Goal: Transaction & Acquisition: Purchase product/service

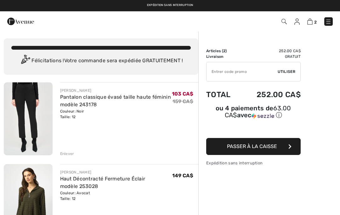
click at [296, 25] on img at bounding box center [296, 22] width 5 height 6
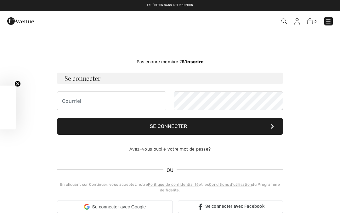
checkbox input "true"
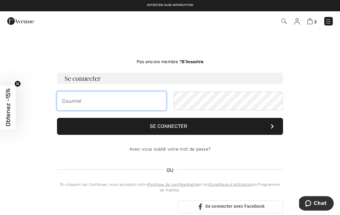
type input "[EMAIL_ADDRESS][DOMAIN_NAME]"
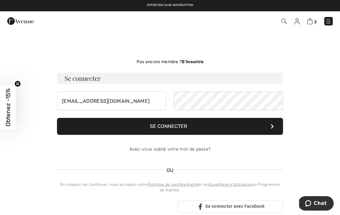
click at [170, 127] on button "Se connecter" at bounding box center [170, 126] width 226 height 17
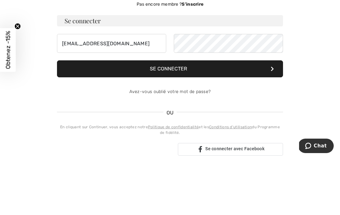
click at [213, 118] on button "Se connecter" at bounding box center [170, 126] width 226 height 17
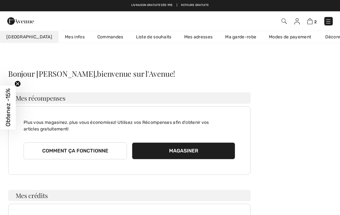
click at [308, 24] on link "2" at bounding box center [311, 21] width 9 height 8
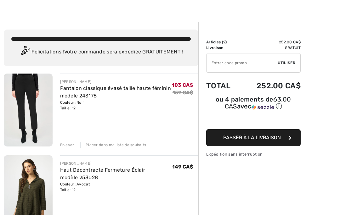
click at [230, 65] on input "TEXT" at bounding box center [242, 63] width 71 height 19
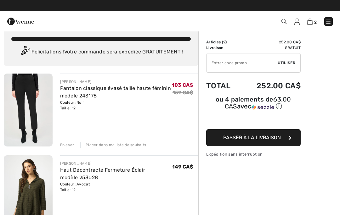
scroll to position [5, 0]
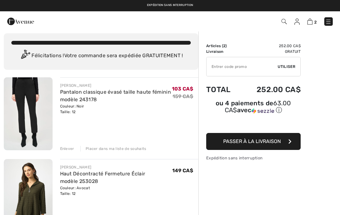
click at [248, 66] on input "TEXT" at bounding box center [242, 66] width 71 height 19
type input "OC00152060"
click at [286, 66] on span "Utiliser" at bounding box center [287, 67] width 18 height 6
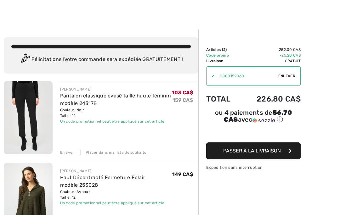
scroll to position [5, 0]
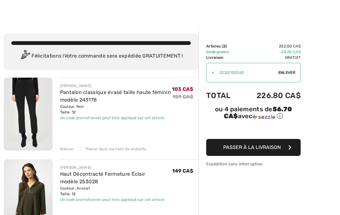
click at [287, 150] on button "Passer à la livraison" at bounding box center [253, 147] width 94 height 17
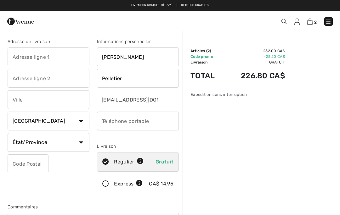
click at [52, 56] on input "text" at bounding box center [49, 57] width 82 height 19
type input "1B-120 [PERSON_NAME]"
type input "[GEOGRAPHIC_DATA]"
select select "QC"
type input "H3E1L1"
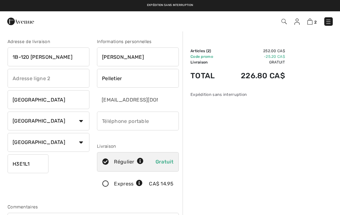
click at [147, 117] on input "phone" at bounding box center [138, 121] width 82 height 19
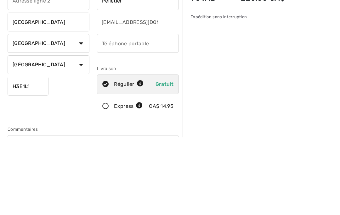
type input "5145719807"
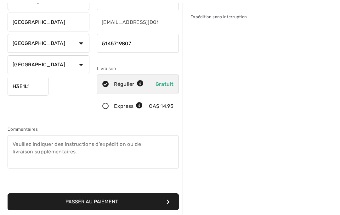
click at [136, 150] on textarea at bounding box center [93, 151] width 171 height 33
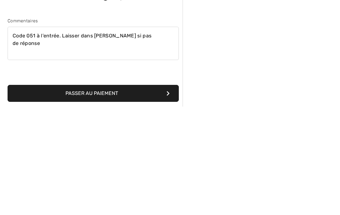
scroll to position [186, 0]
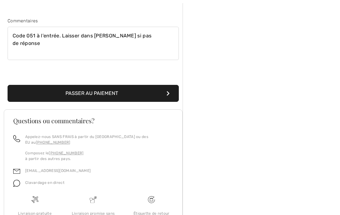
type textarea "Code 051 à l’entrée. Laisser dans le hall si pas de réponse"
click at [151, 96] on button "Passer au paiement" at bounding box center [93, 93] width 171 height 17
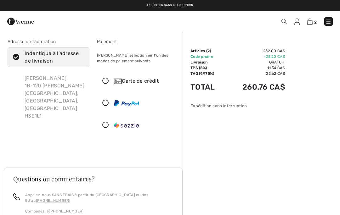
click at [108, 81] on icon at bounding box center [105, 81] width 17 height 7
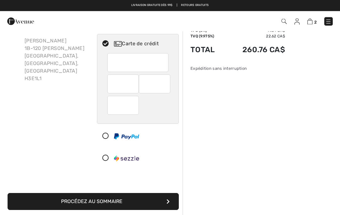
scroll to position [35, 0]
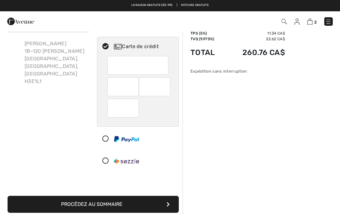
click at [155, 205] on button "Procédez au sommaire" at bounding box center [93, 204] width 171 height 17
click at [170, 204] on button "Procédez au sommaire" at bounding box center [93, 204] width 171 height 17
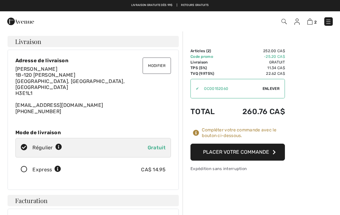
click at [270, 152] on button "Placer votre commande" at bounding box center [237, 152] width 94 height 17
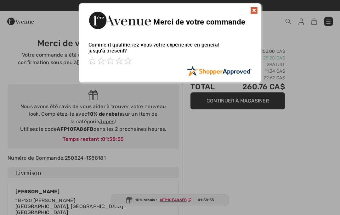
click at [252, 12] on img at bounding box center [254, 11] width 8 height 8
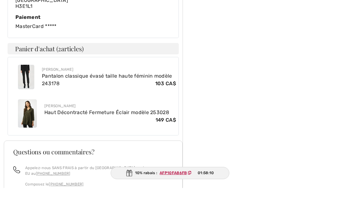
scroll to position [323, 0]
